Goal: Task Accomplishment & Management: Manage account settings

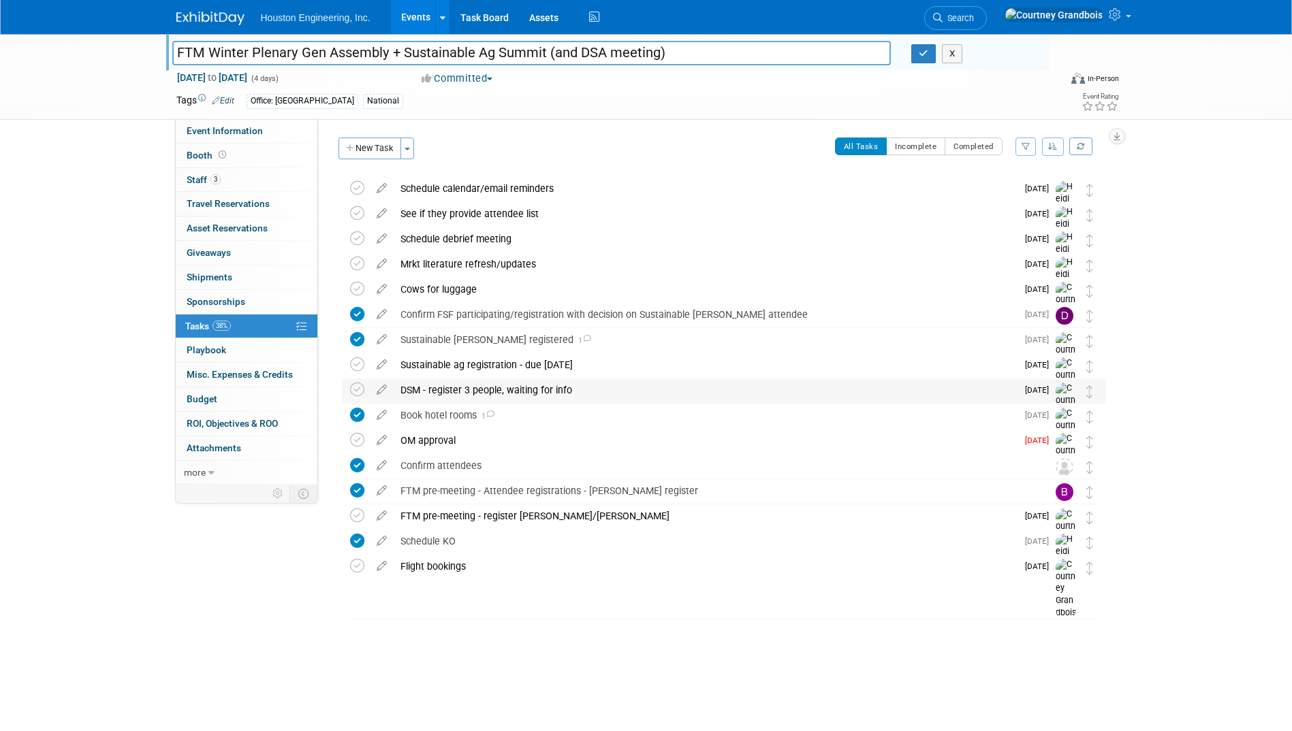
click at [546, 394] on div "DSM - register 3 people, waiting for info" at bounding box center [705, 390] width 623 height 23
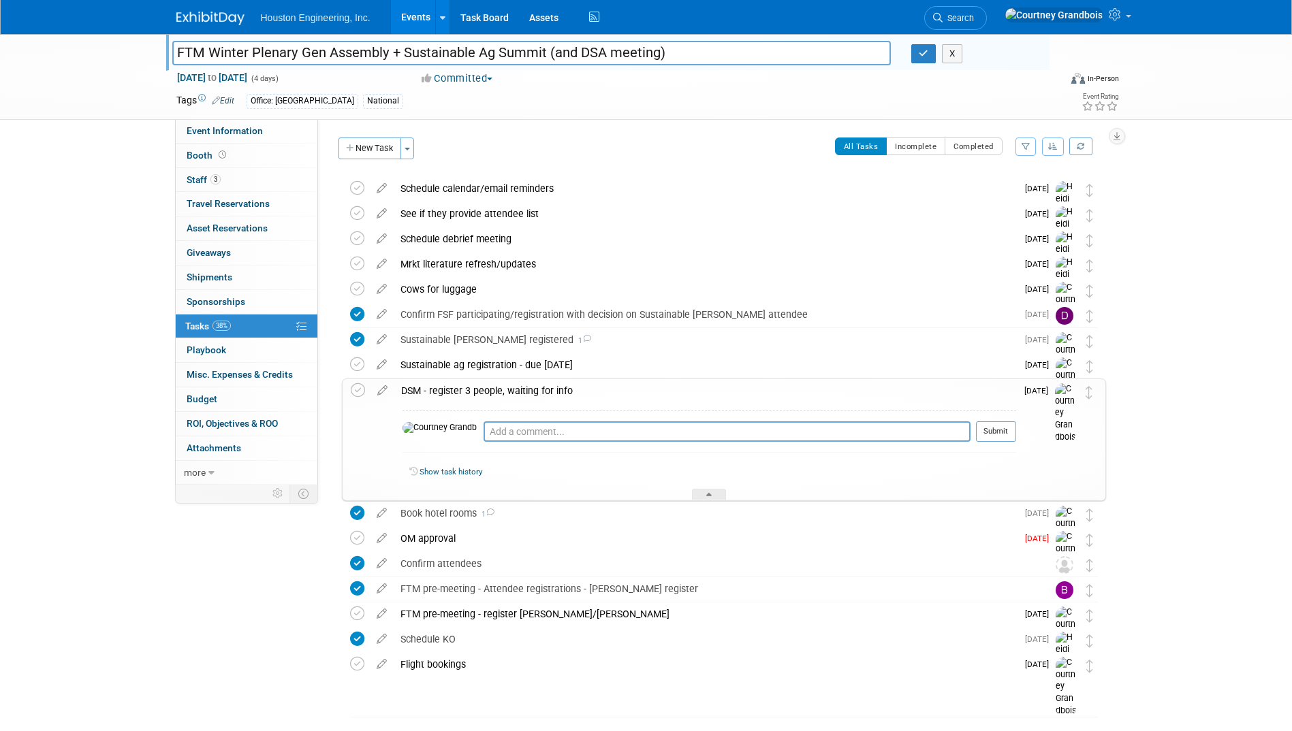
click at [592, 383] on div "DSM - register 3 people, waiting for info" at bounding box center [705, 390] width 622 height 23
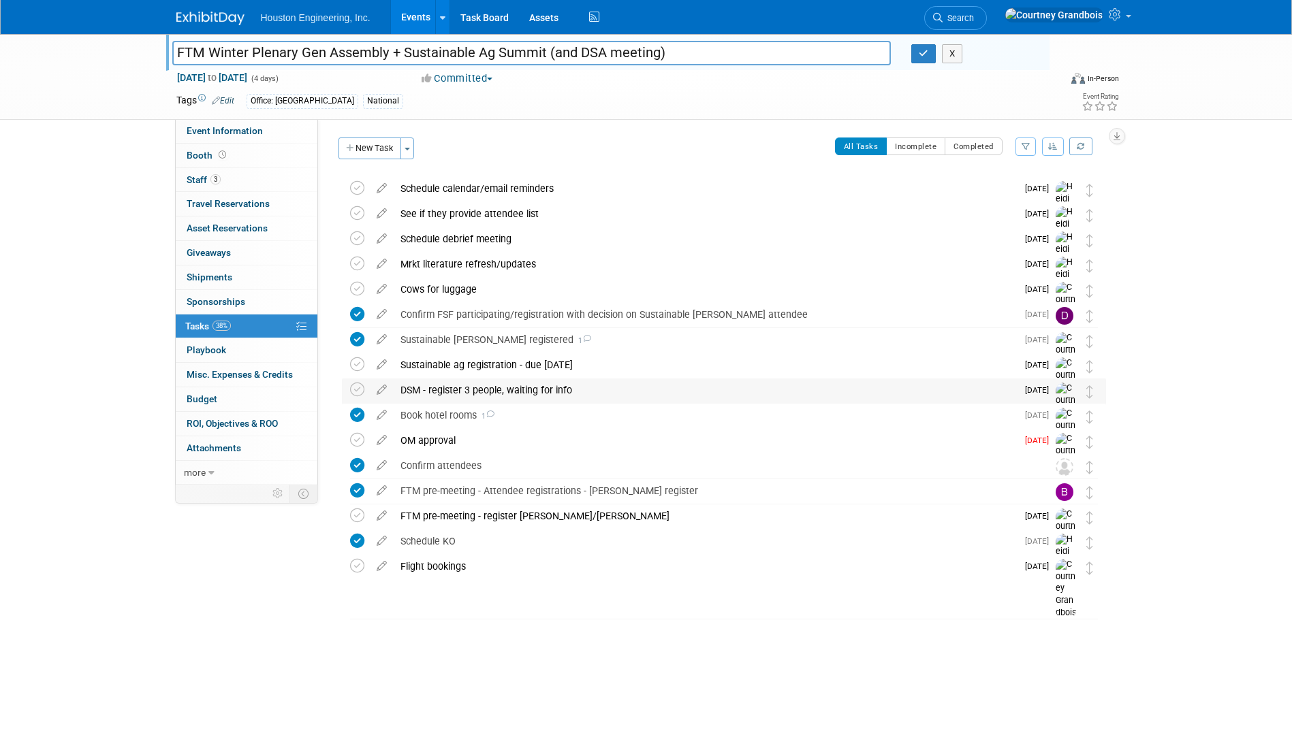
click at [438, 393] on div "DSM - register 3 people, waiting for info" at bounding box center [705, 390] width 623 height 23
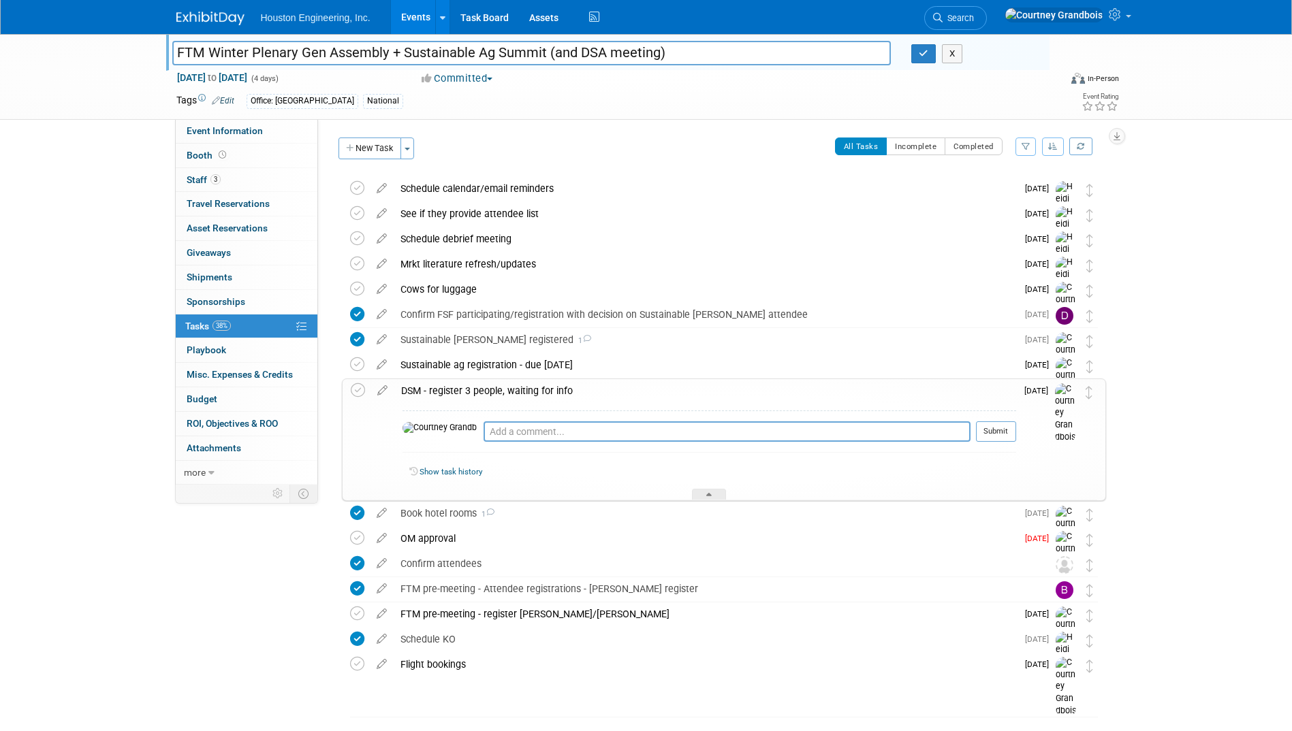
click at [117, 340] on div "FTM Winter Plenary Gen Assembly + Sustainable Ag Summit (and DSA meeting) FTM W…" at bounding box center [646, 397] width 1292 height 727
click at [35, 287] on div "FTM Winter Plenary Gen Assembly + Sustainable Ag Summit (and DSA meeting) FTM W…" at bounding box center [646, 397] width 1292 height 727
click at [189, 513] on div "Event Information Event Info Booth Booth 3 Staff 3 Staff 0 Travel Reservations …" at bounding box center [646, 384] width 960 height 700
click at [193, 133] on span "Event Information" at bounding box center [225, 130] width 76 height 11
select select "2 - Post KO/Active Planning"
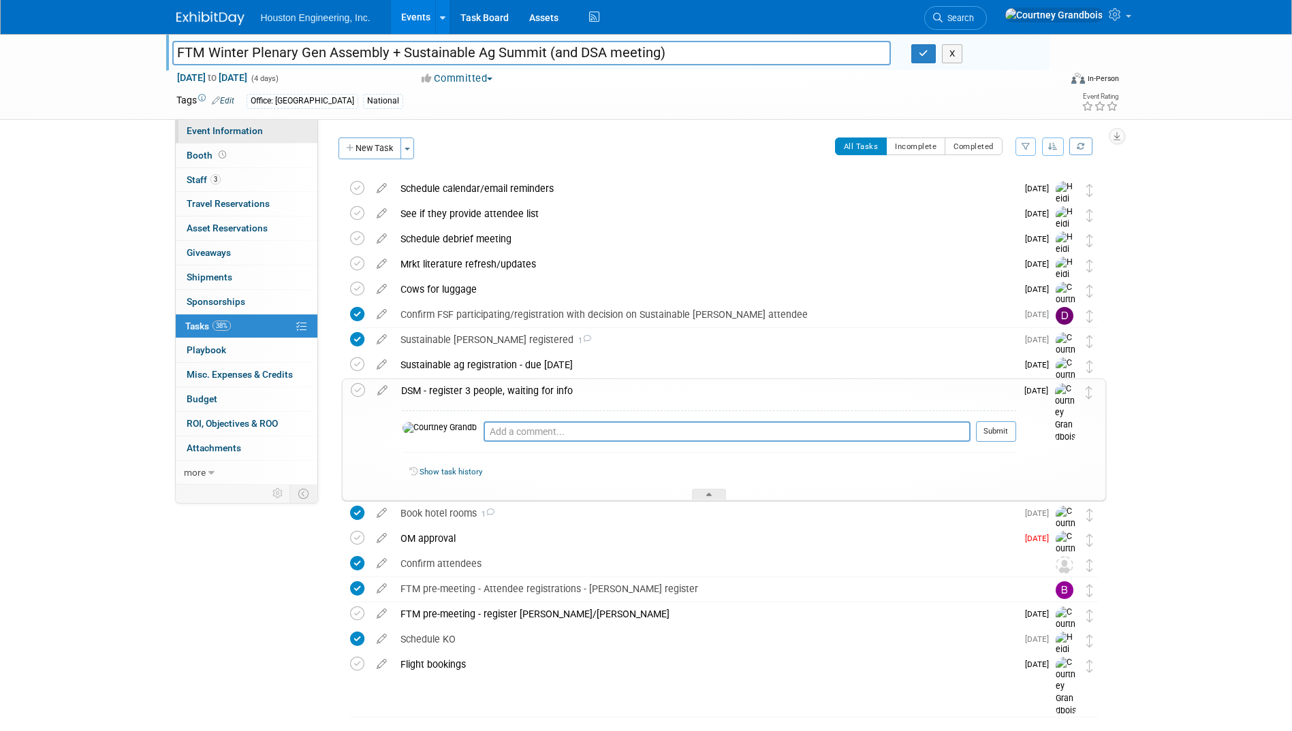
select select "Pending"
select select "Multi-sector/Any/All"
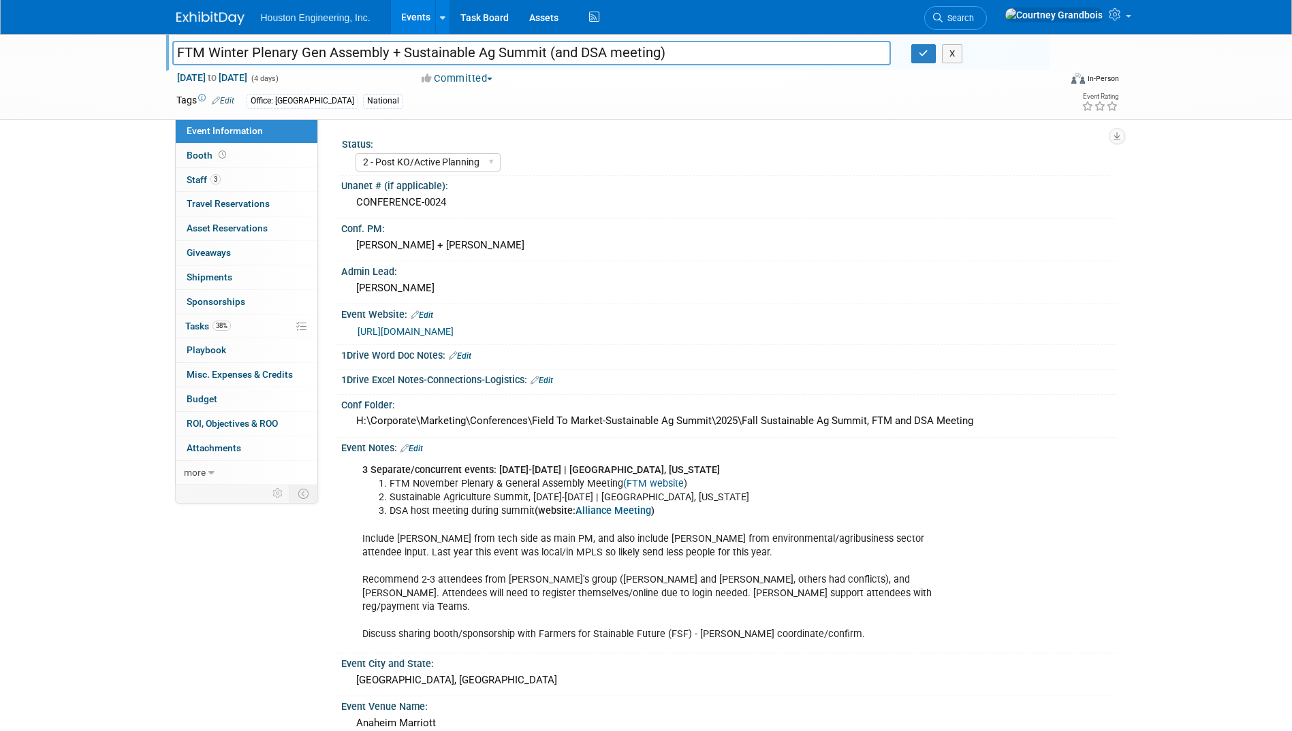
click at [650, 480] on link "(FTM website" at bounding box center [653, 484] width 61 height 12
click at [645, 483] on link "(FTM website" at bounding box center [653, 484] width 61 height 12
click at [204, 313] on link "0 Sponsorships 0" at bounding box center [247, 302] width 142 height 24
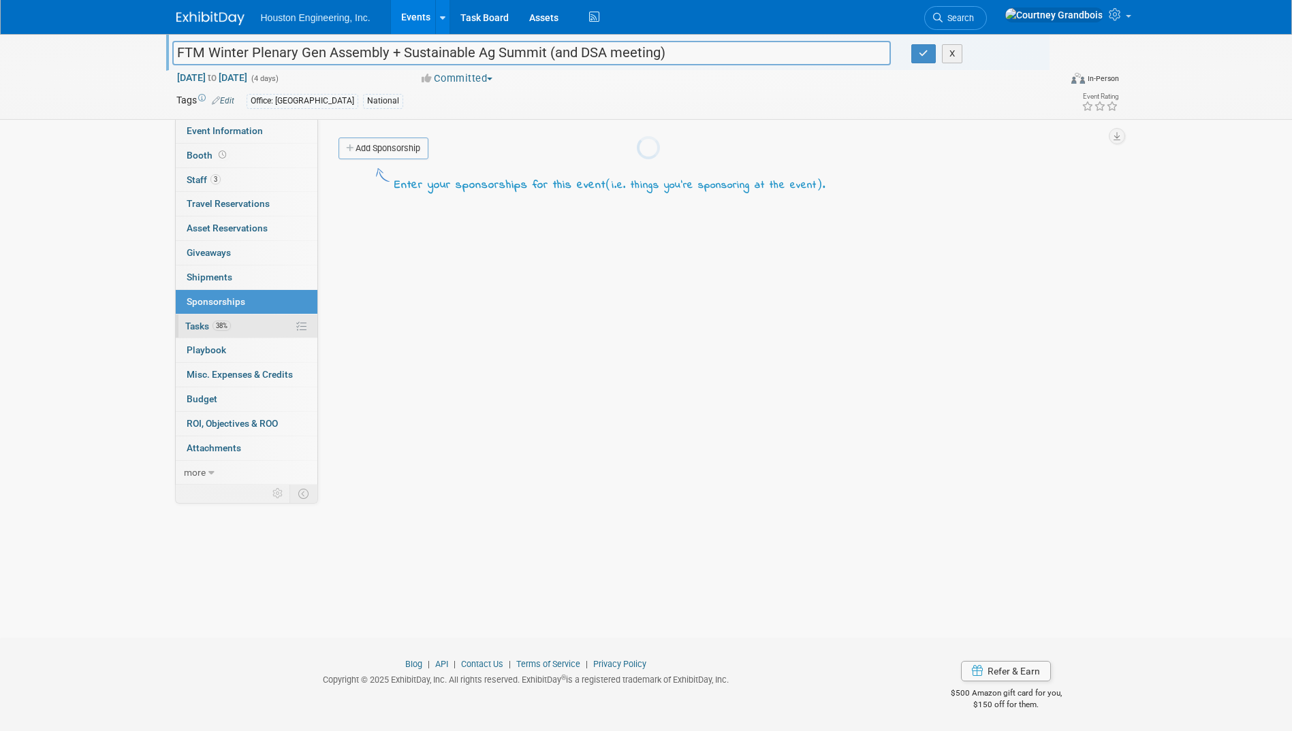
click at [204, 323] on span "Tasks 38%" at bounding box center [208, 326] width 46 height 11
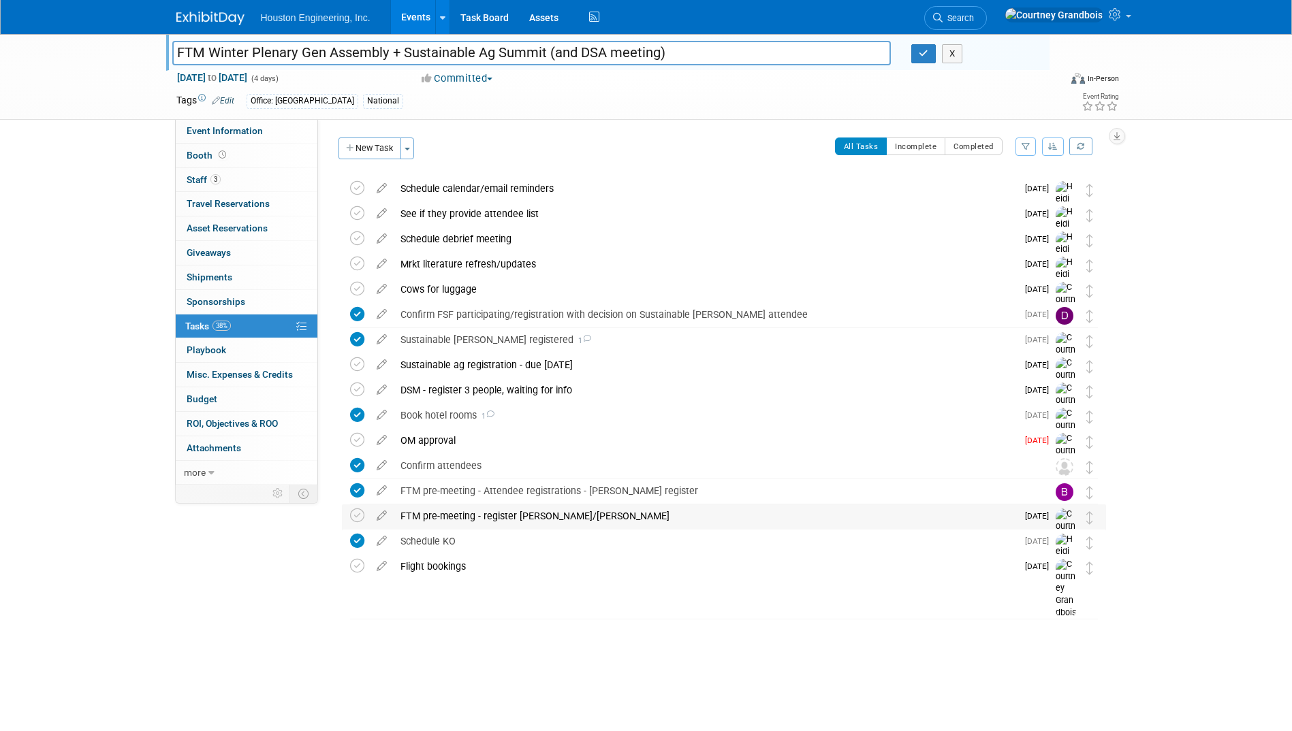
click at [533, 524] on div "FTM pre-meeting - register [PERSON_NAME]/[PERSON_NAME]" at bounding box center [705, 516] width 623 height 23
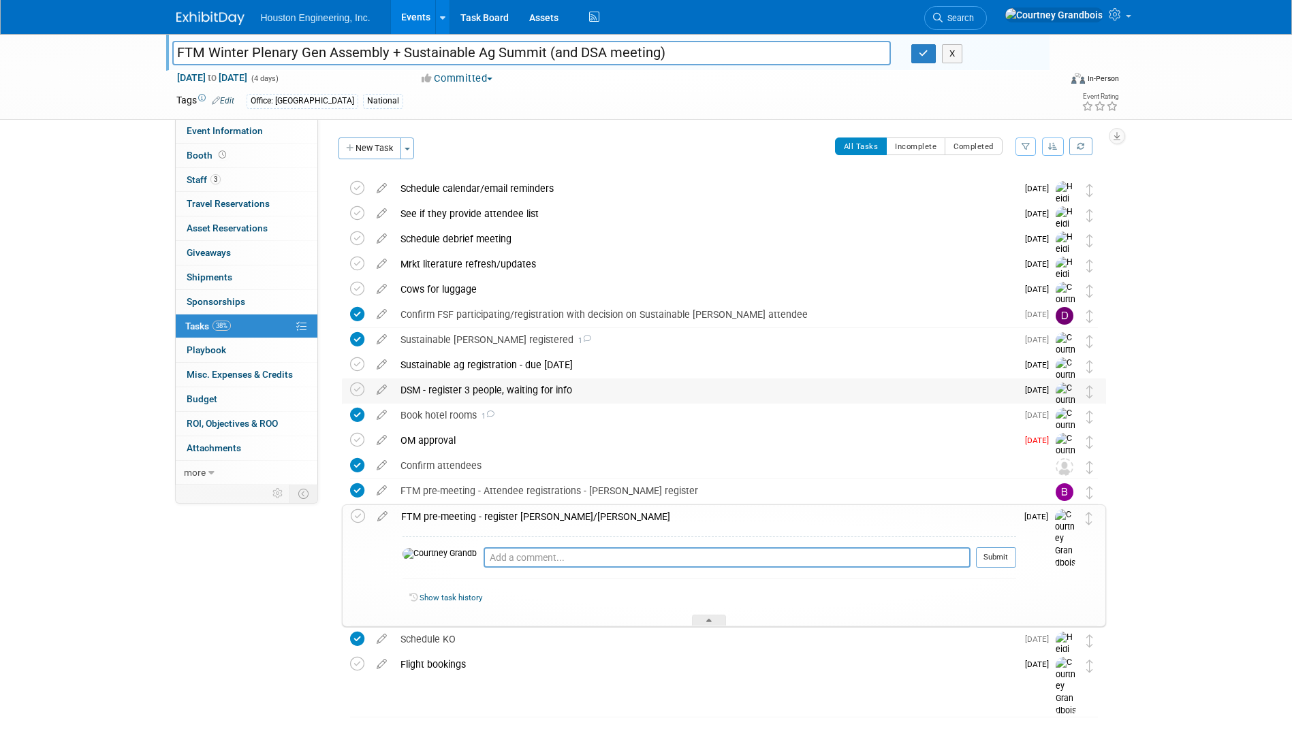
click at [447, 394] on div "DSM - register 3 people, waiting for info" at bounding box center [705, 390] width 623 height 23
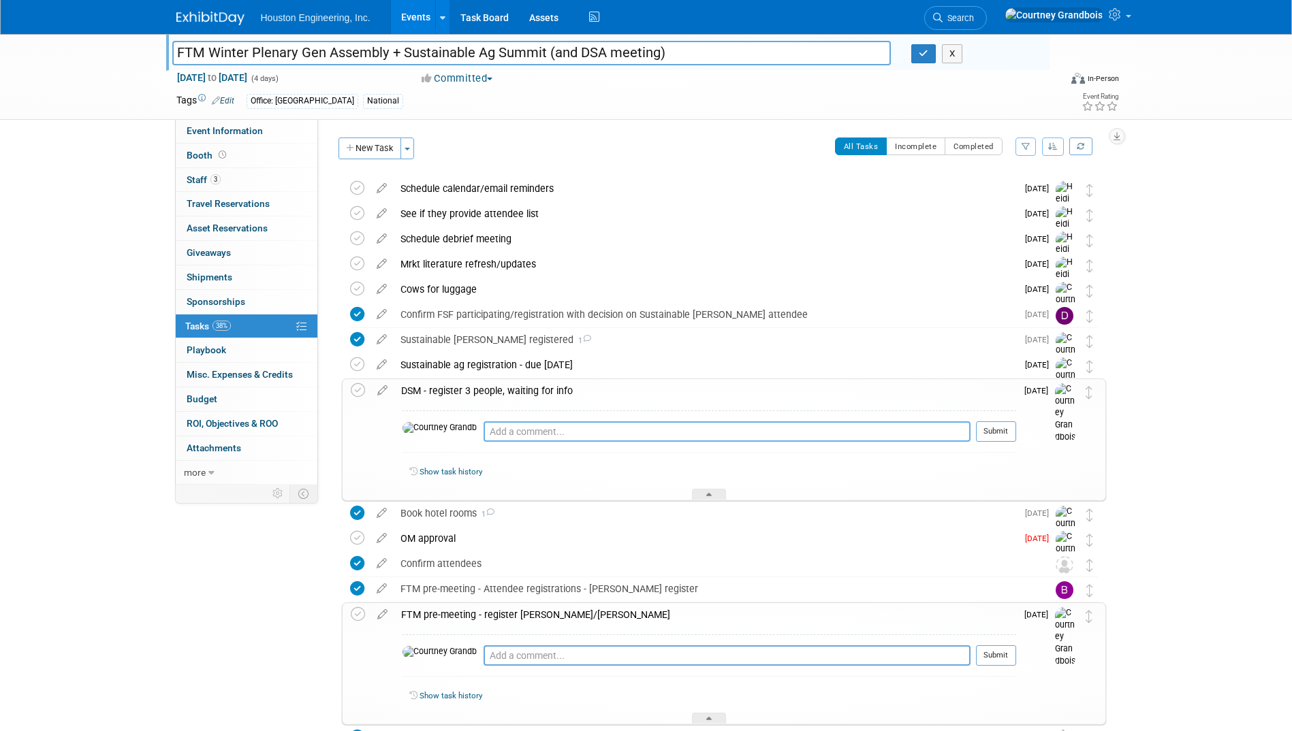
click at [483, 434] on textarea at bounding box center [726, 431] width 487 height 20
type textarea "Register [PERSON_NAME] for this meeting"
click at [1006, 430] on button "Submit" at bounding box center [996, 431] width 40 height 20
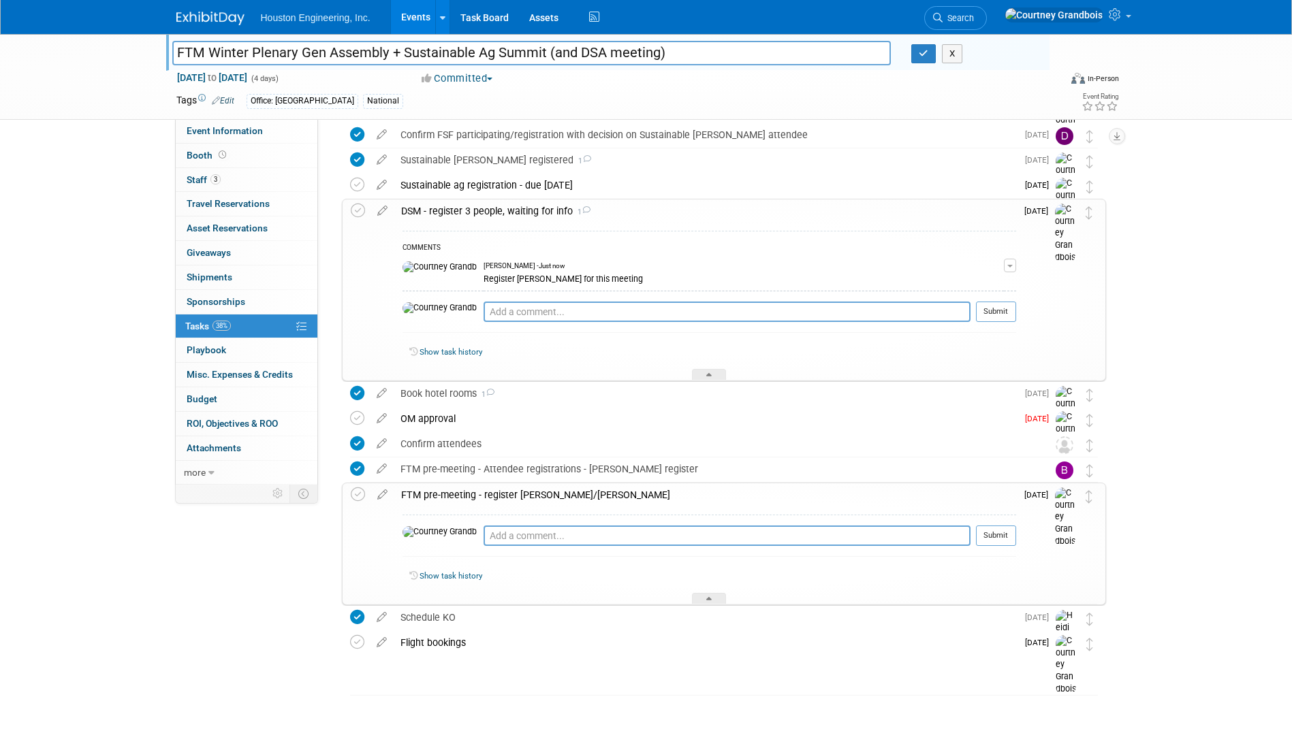
scroll to position [188, 0]
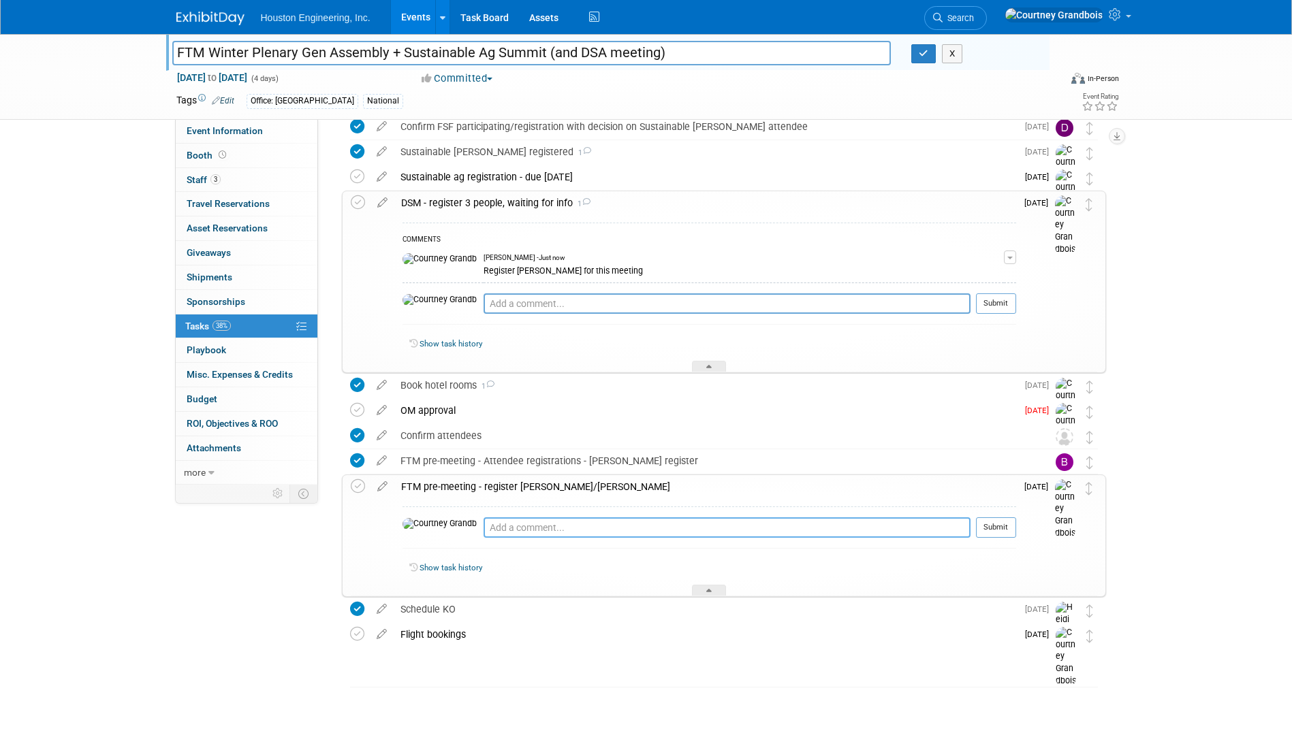
click at [549, 517] on textarea at bounding box center [726, 527] width 487 height 20
type textarea "only [PERSON_NAME]"
click at [991, 528] on button "Submit" at bounding box center [996, 527] width 40 height 20
